Goal: Use online tool/utility: Utilize a website feature to perform a specific function

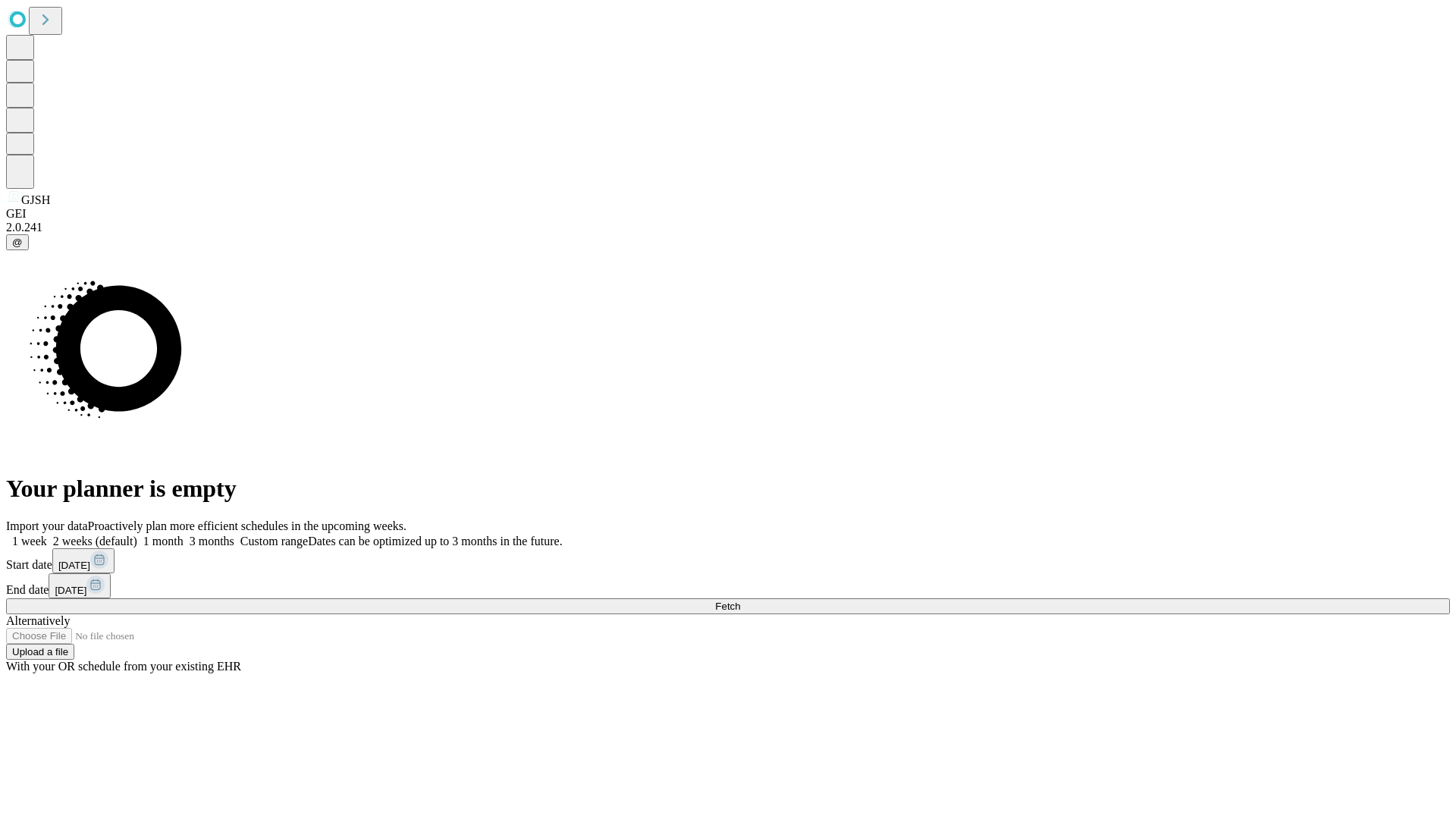
click at [740, 600] on span "Fetch" at bounding box center [728, 606] width 25 height 12
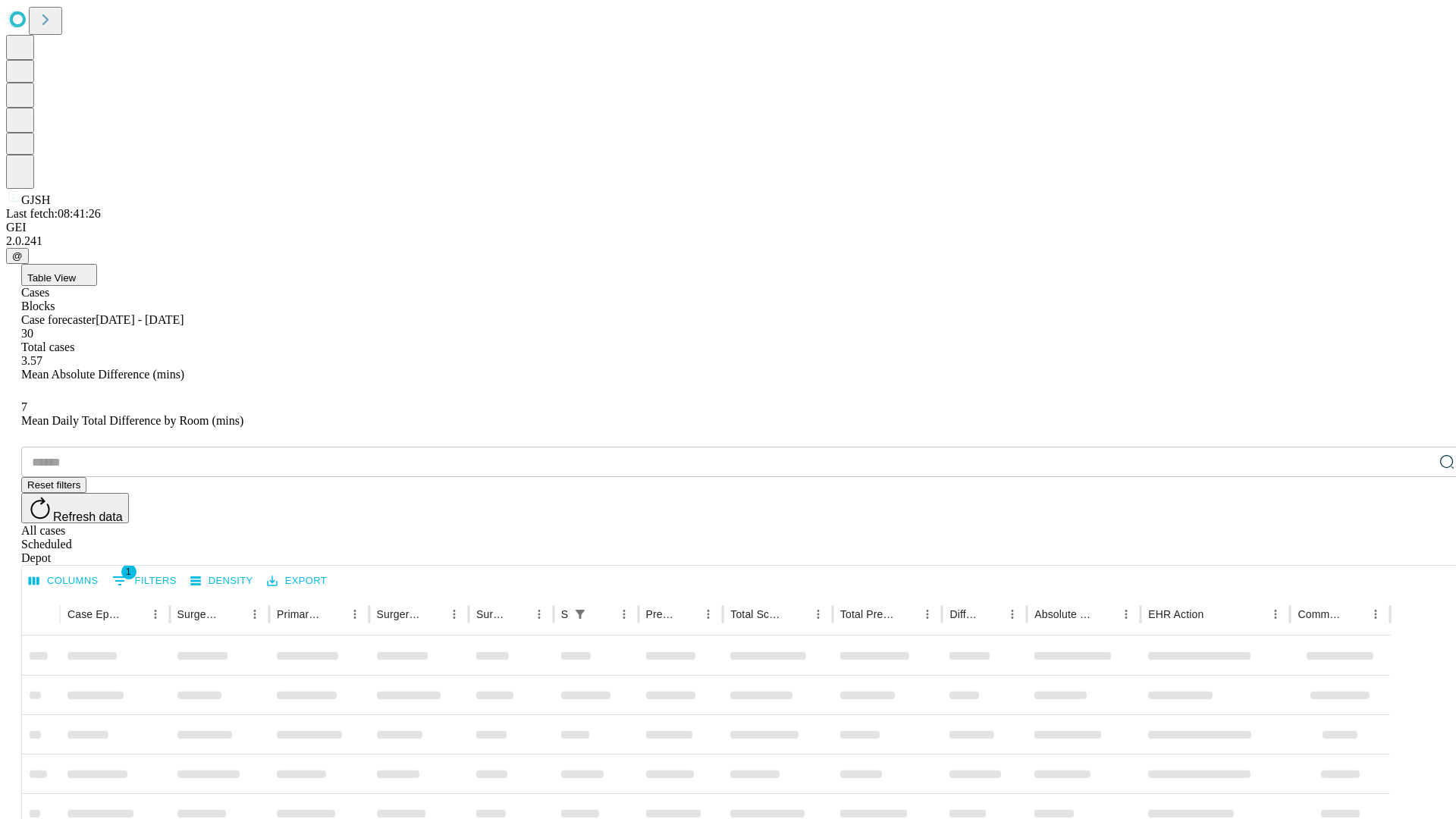
click at [76, 273] on span "Table View" at bounding box center [51, 278] width 48 height 12
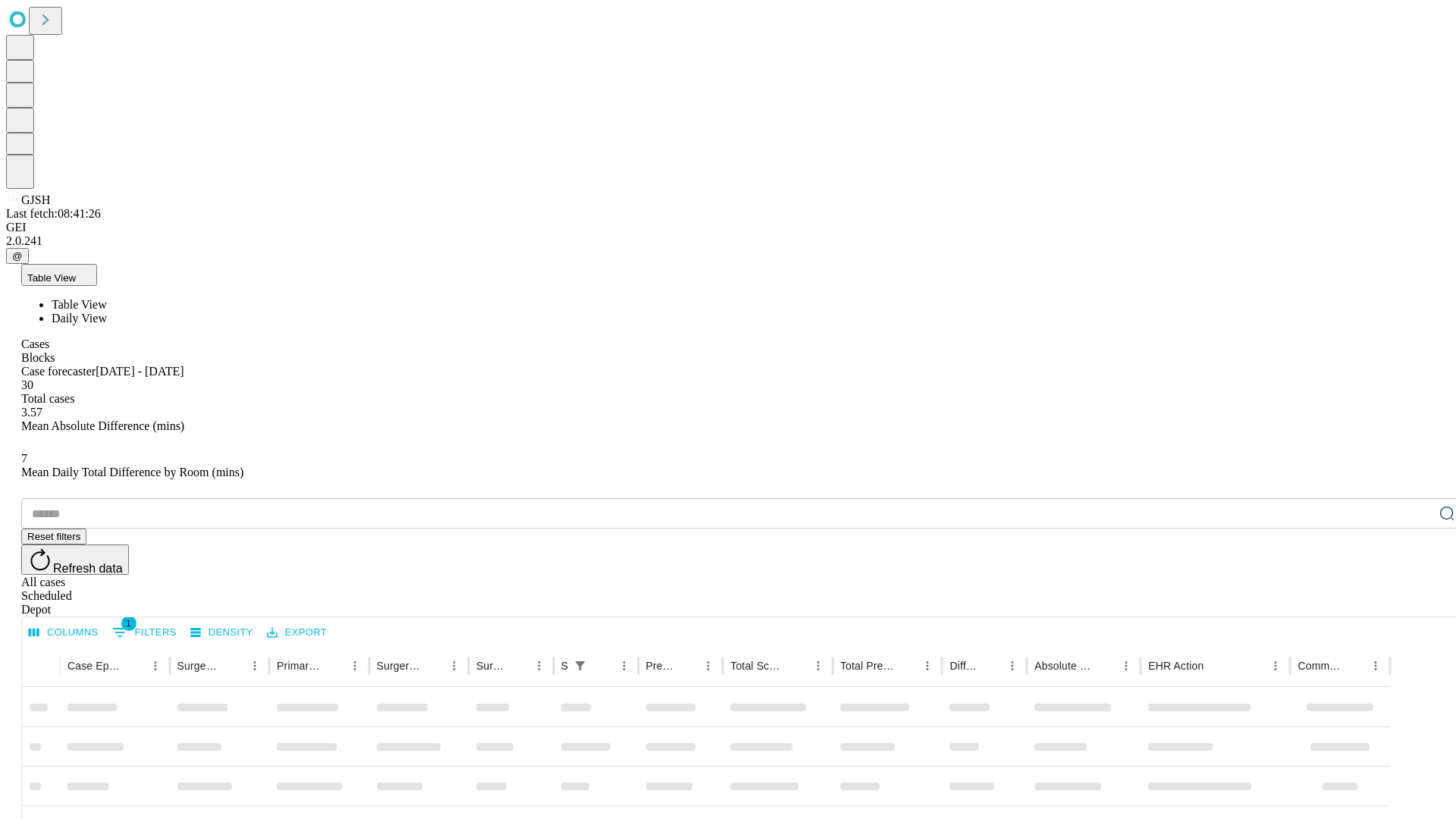
click at [107, 312] on span "Daily View" at bounding box center [79, 319] width 55 height 13
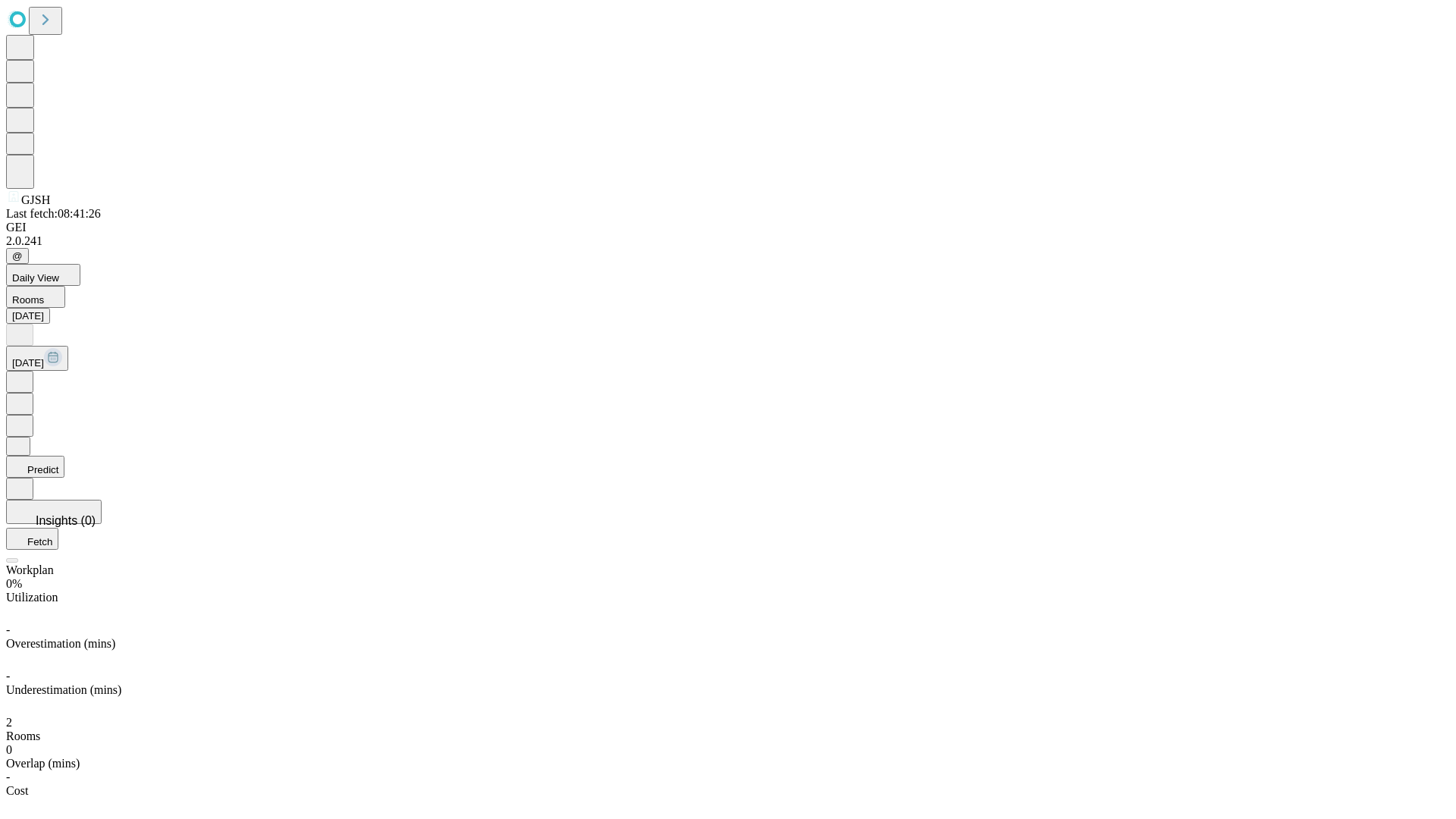
click at [64, 456] on button "Predict" at bounding box center [34, 467] width 58 height 22
